Goal: Information Seeking & Learning: Find contact information

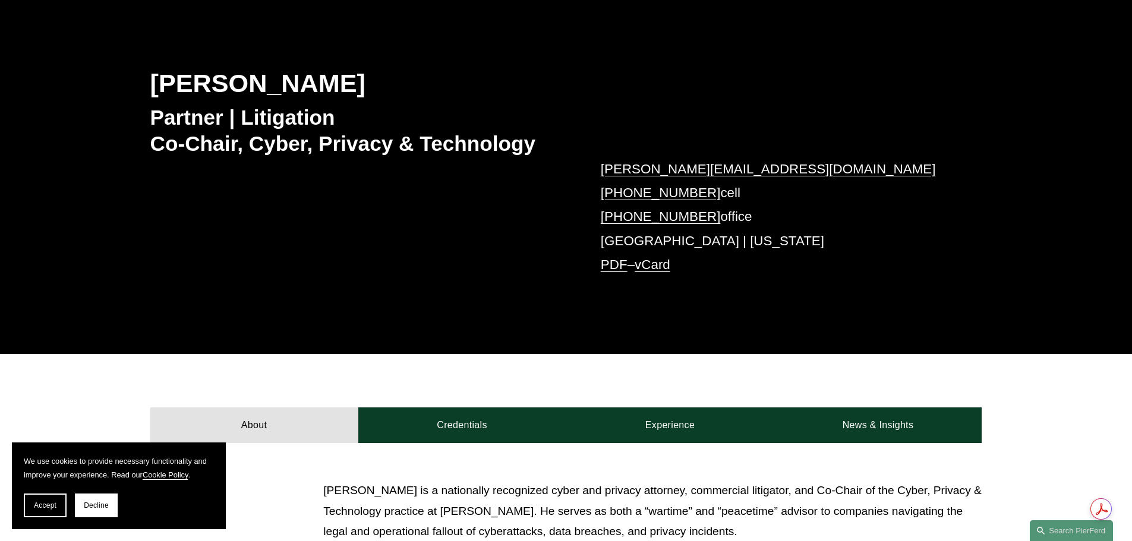
scroll to position [159, 0]
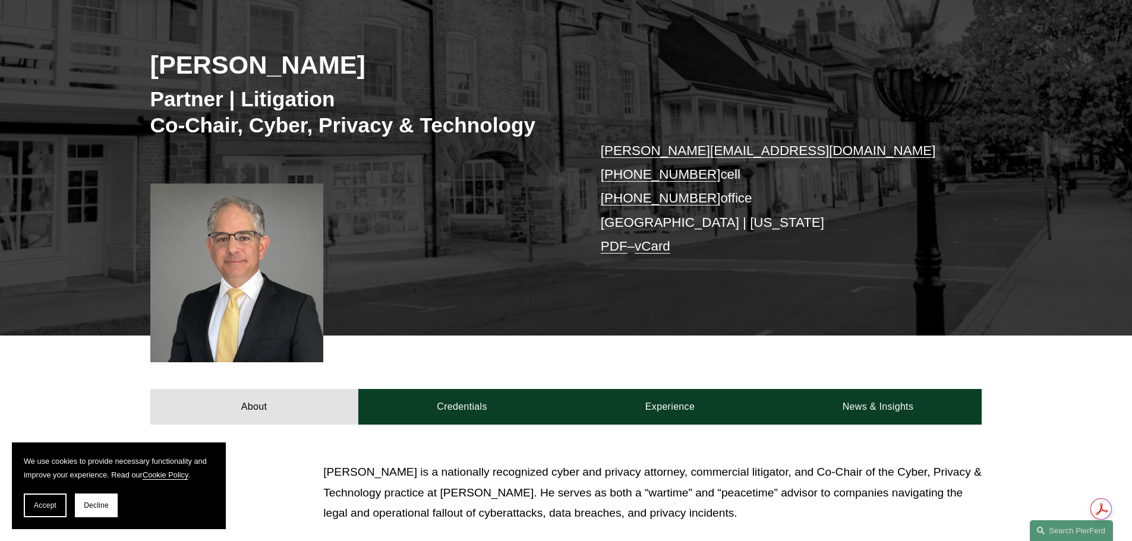
click at [80, 311] on div "Stuart Panensky Partner | Litigation Co-Chair, Cyber, Privacy & Technology stua…" at bounding box center [566, 157] width 1132 height 358
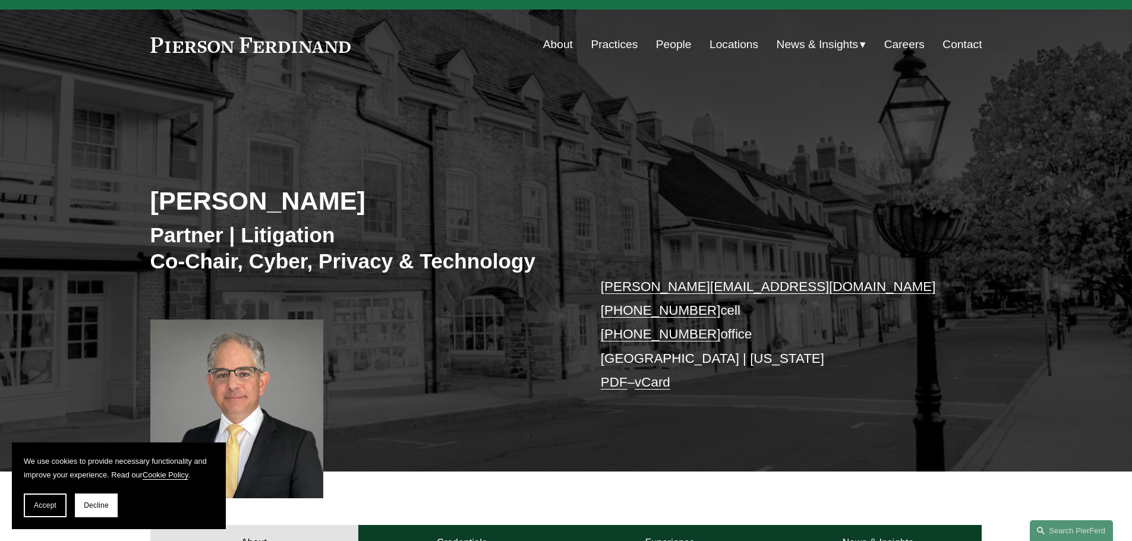
scroll to position [0, 0]
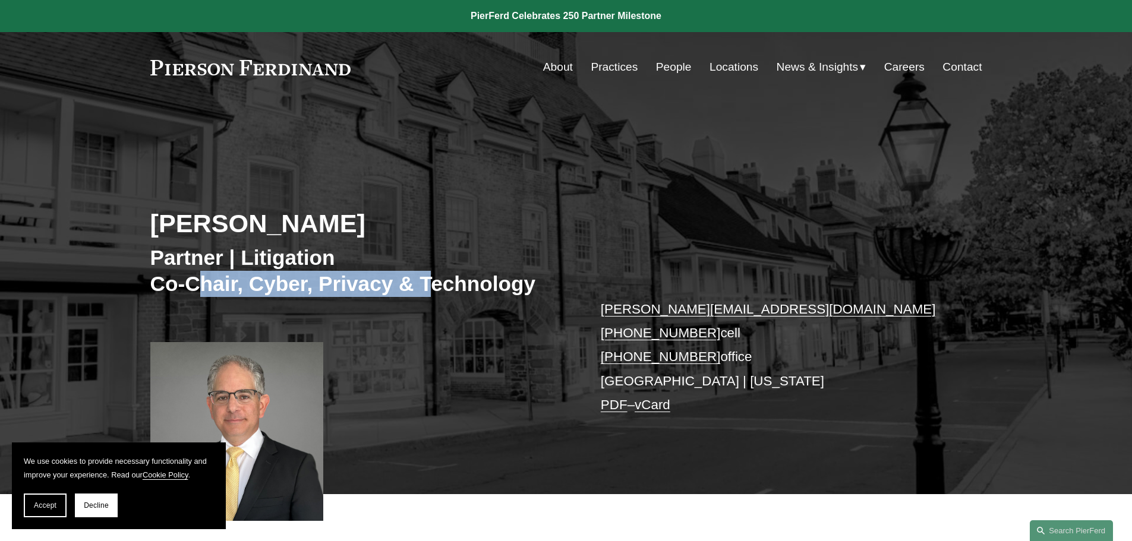
drag, startPoint x: 201, startPoint y: 285, endPoint x: 446, endPoint y: 289, distance: 244.2
click at [445, 289] on h3 "Partner | Litigation Co-Chair, Cyber, Privacy & Technology" at bounding box center [358, 271] width 416 height 52
click at [446, 289] on h3 "Partner | Litigation Co-Chair, Cyber, Privacy & Technology" at bounding box center [358, 271] width 416 height 52
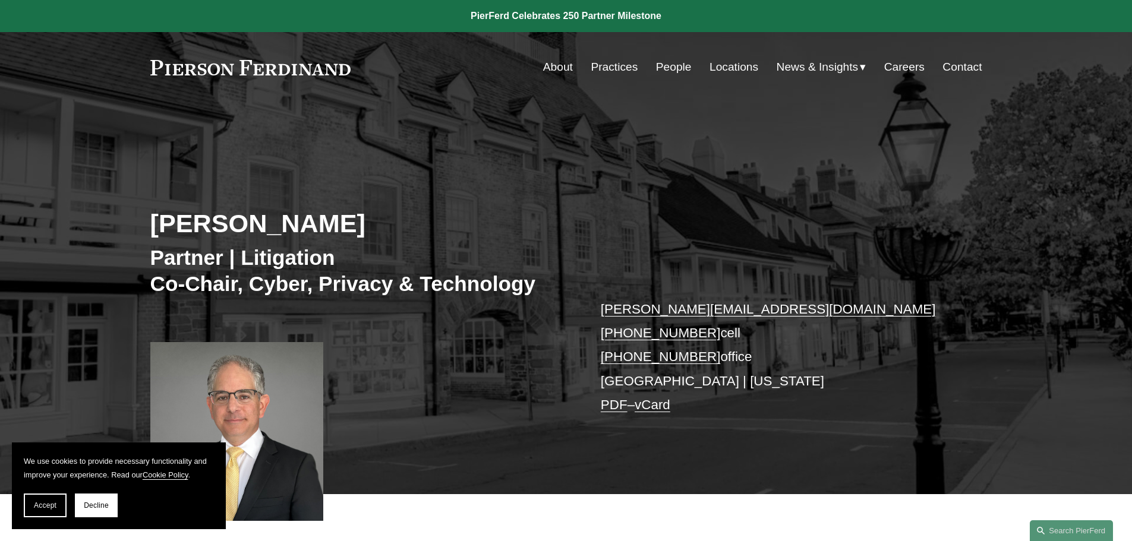
click at [659, 61] on link "People" at bounding box center [674, 67] width 36 height 23
click at [726, 71] on link "Locations" at bounding box center [733, 67] width 49 height 23
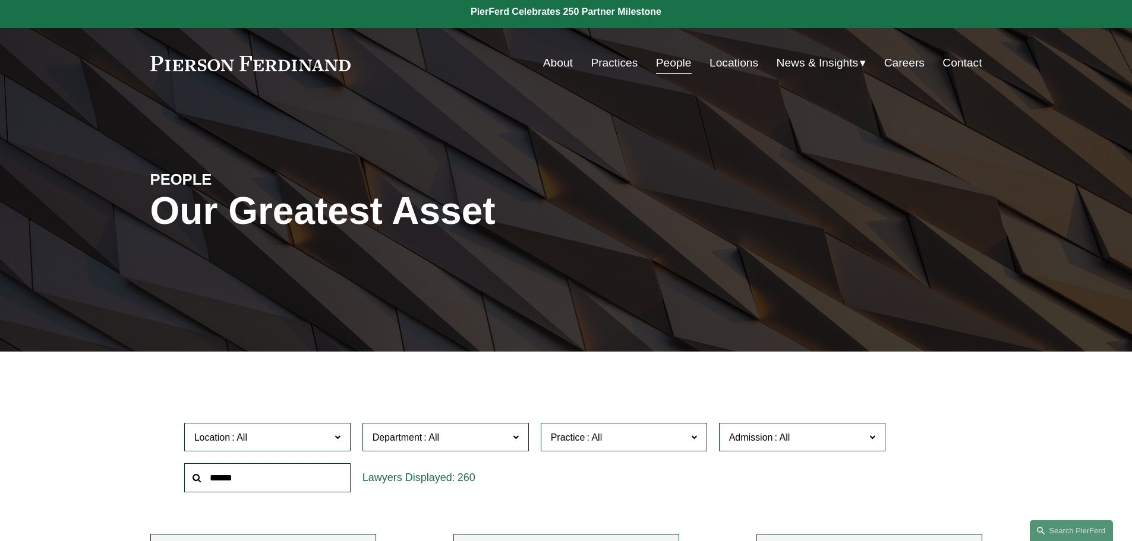
scroll to position [317, 0]
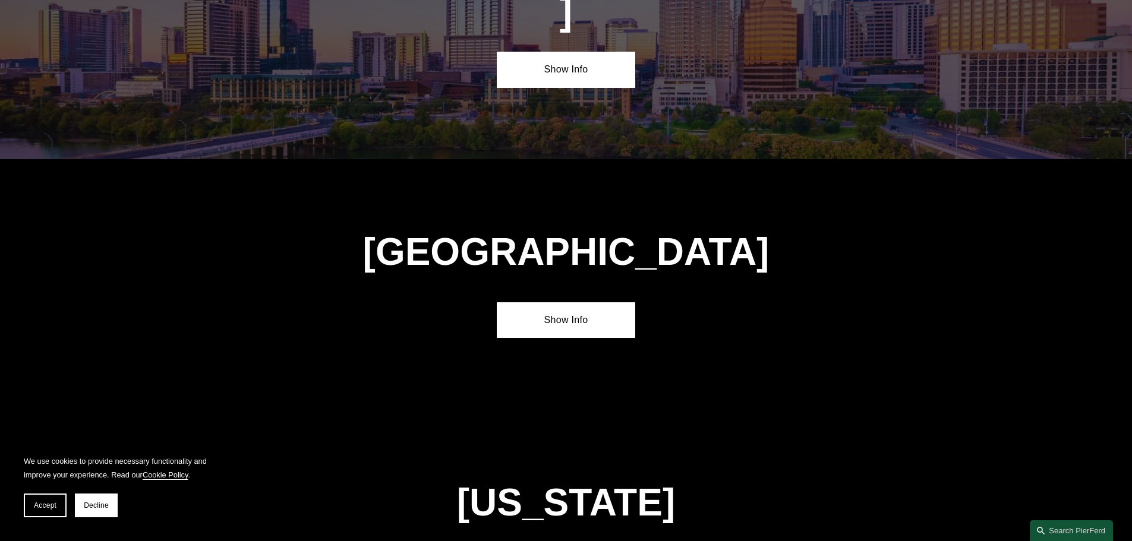
scroll to position [4912, 0]
